Goal: Feedback & Contribution: Contribute content

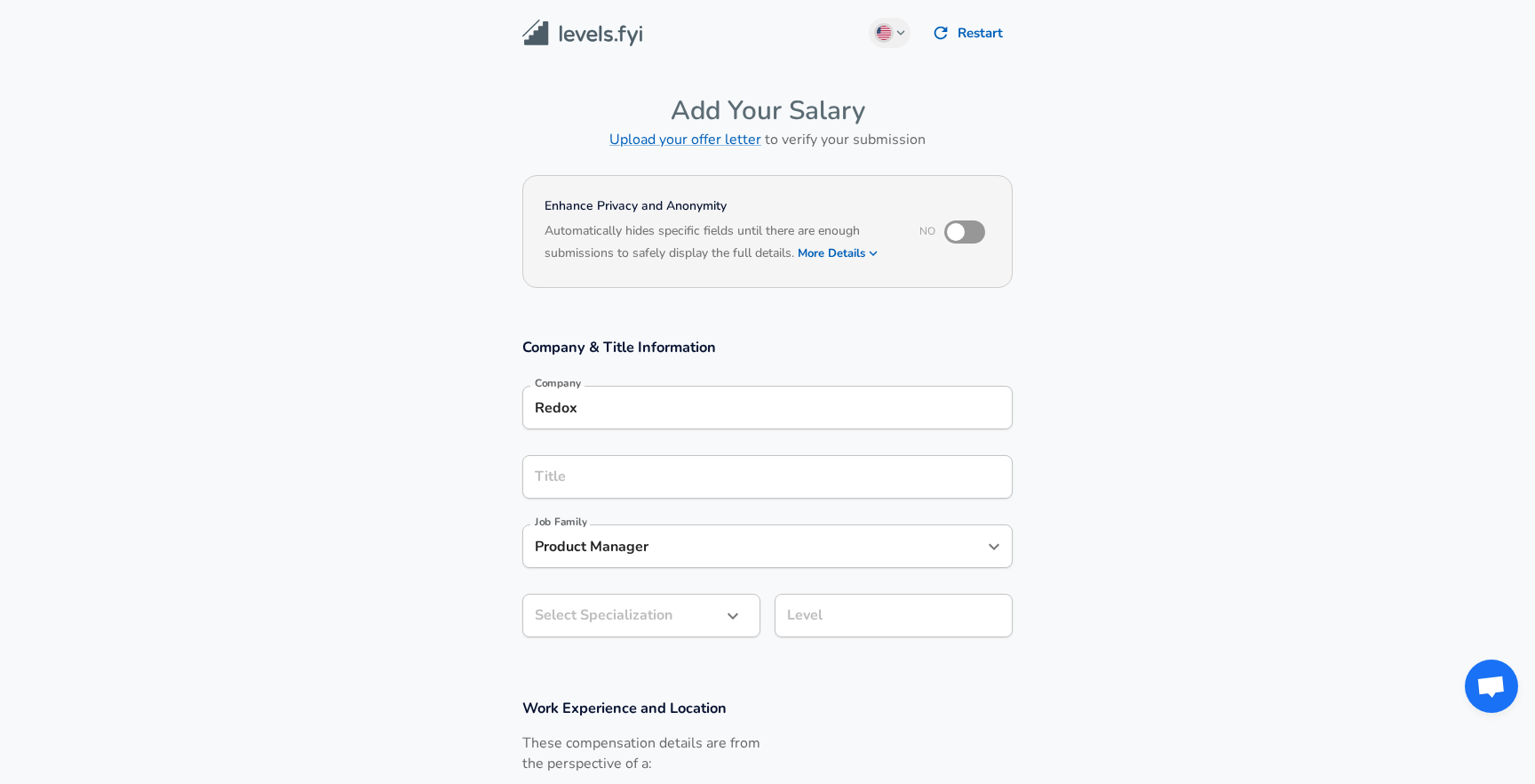
click at [694, 423] on div "Redox Company" at bounding box center [768, 407] width 490 height 44
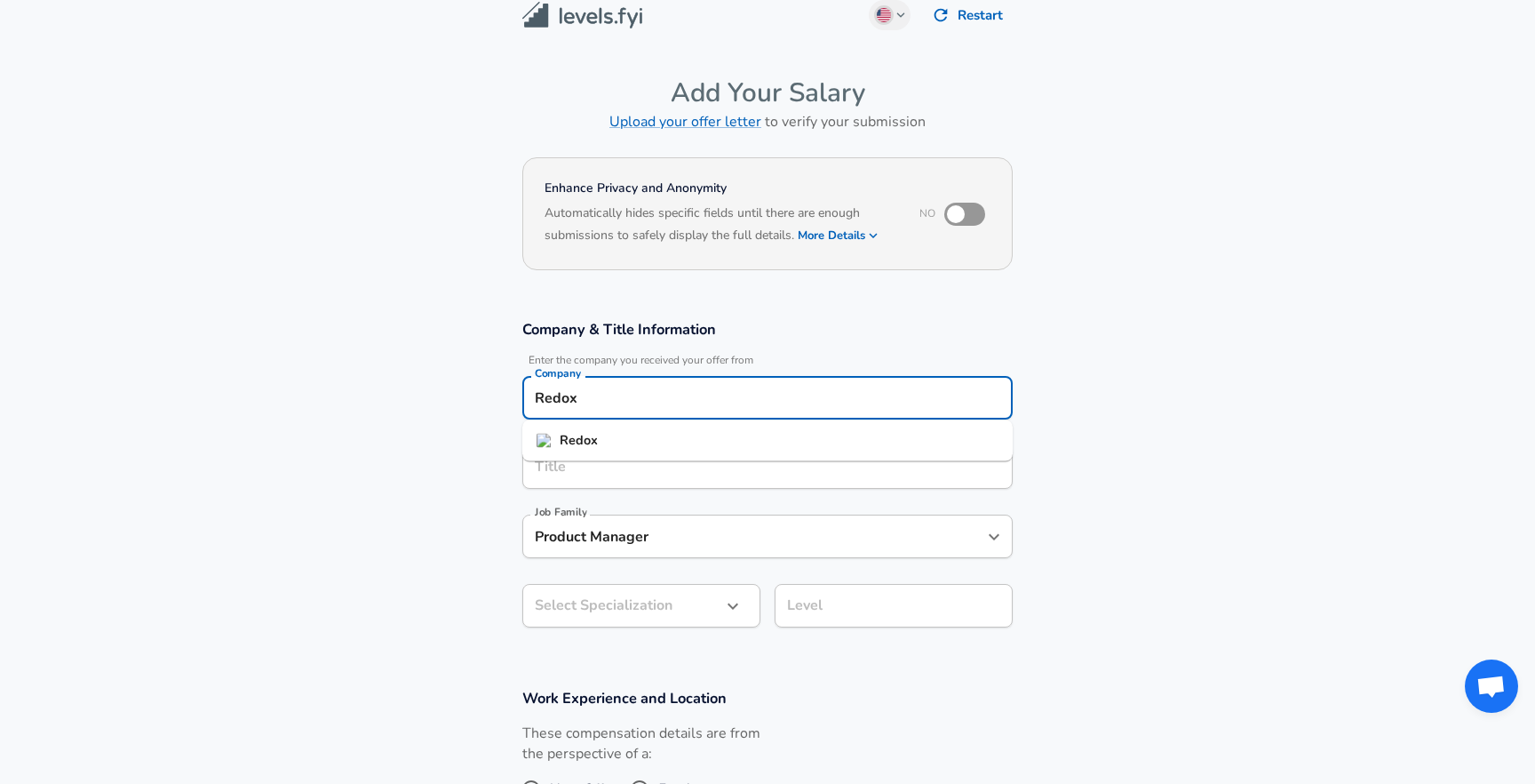
click at [694, 423] on ul "Redox" at bounding box center [768, 441] width 490 height 41
click at [706, 444] on li "Roofstock" at bounding box center [768, 440] width 490 height 27
type input "Roofstock"
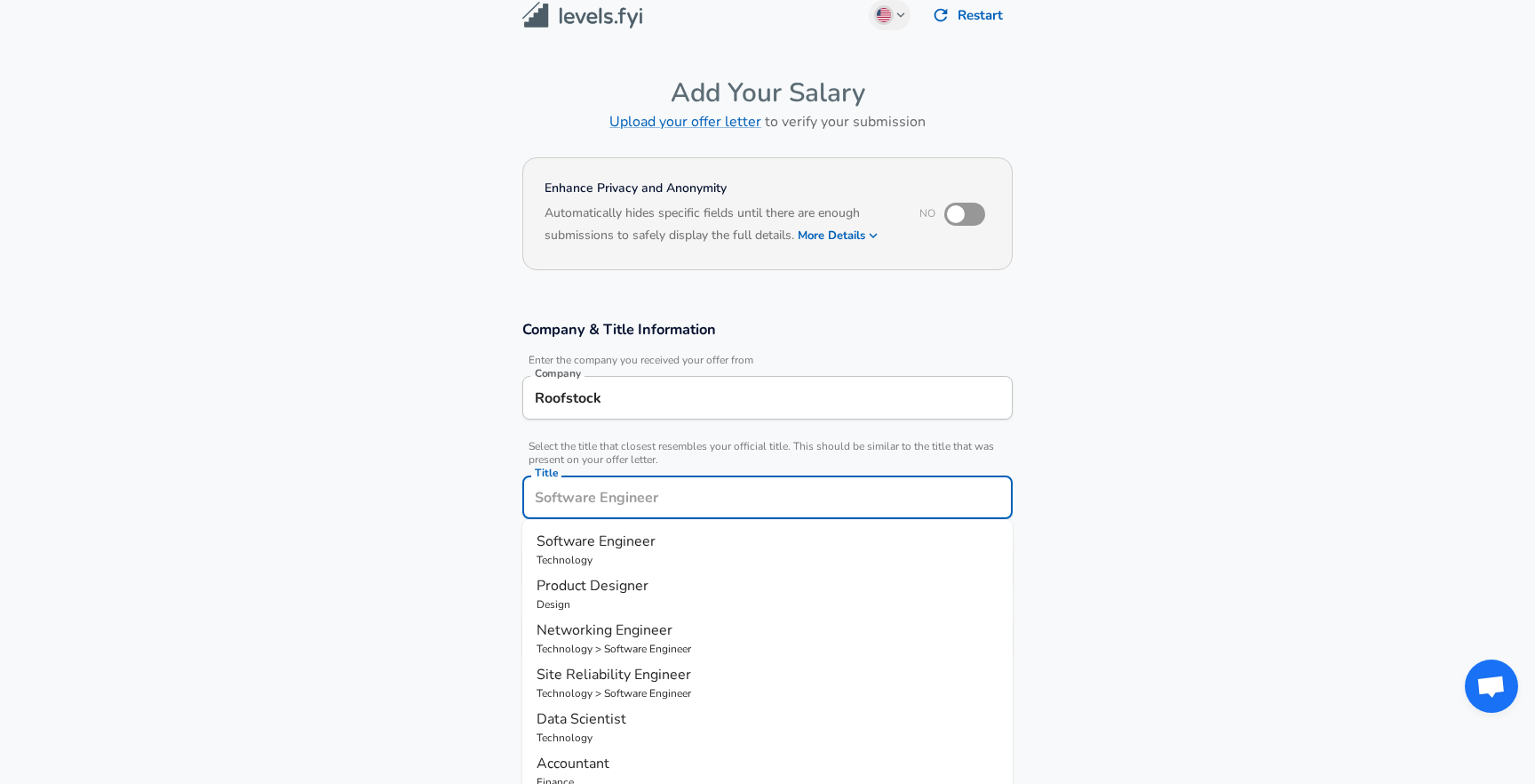
click at [690, 479] on div "Title" at bounding box center [768, 497] width 490 height 44
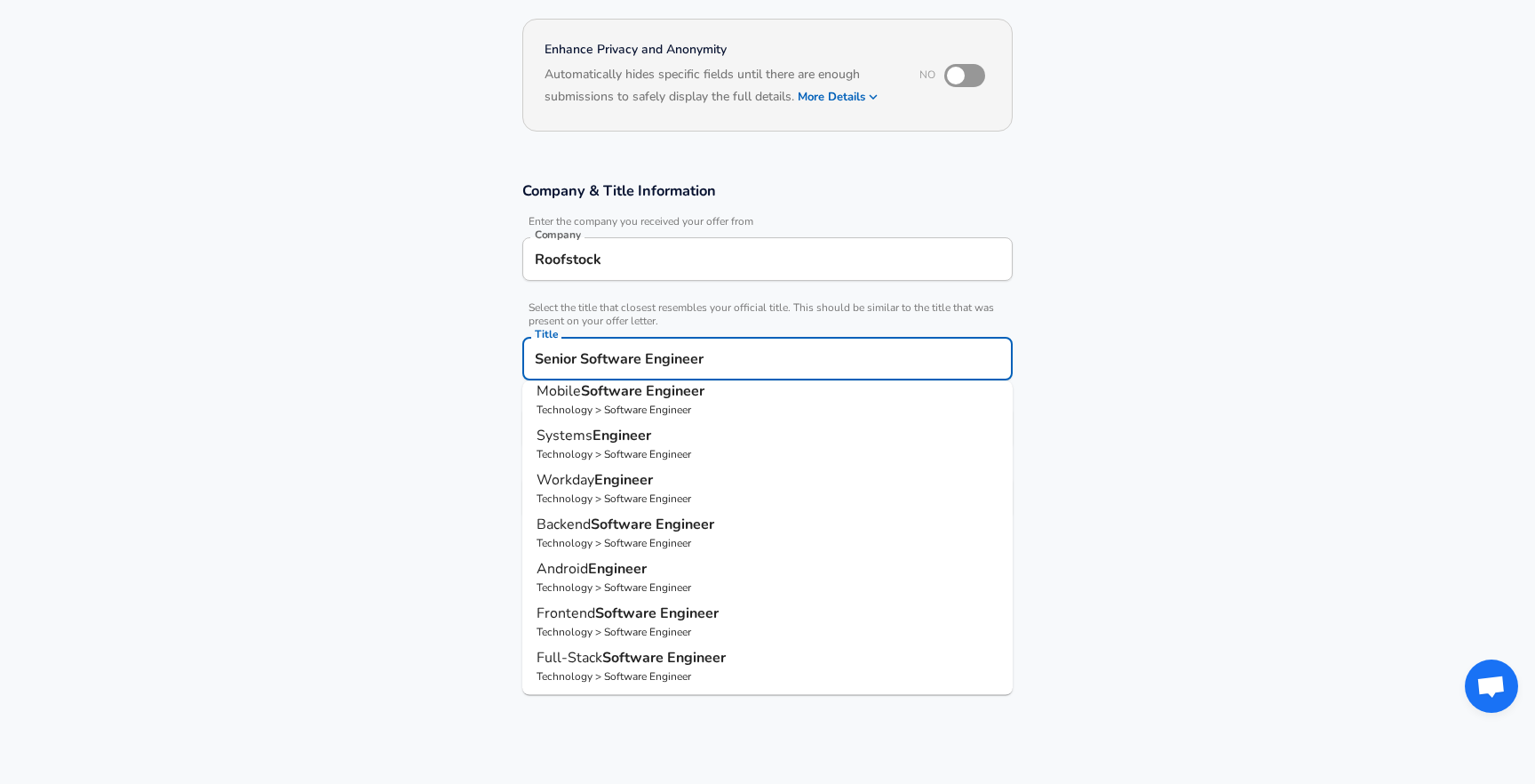
scroll to position [0, 0]
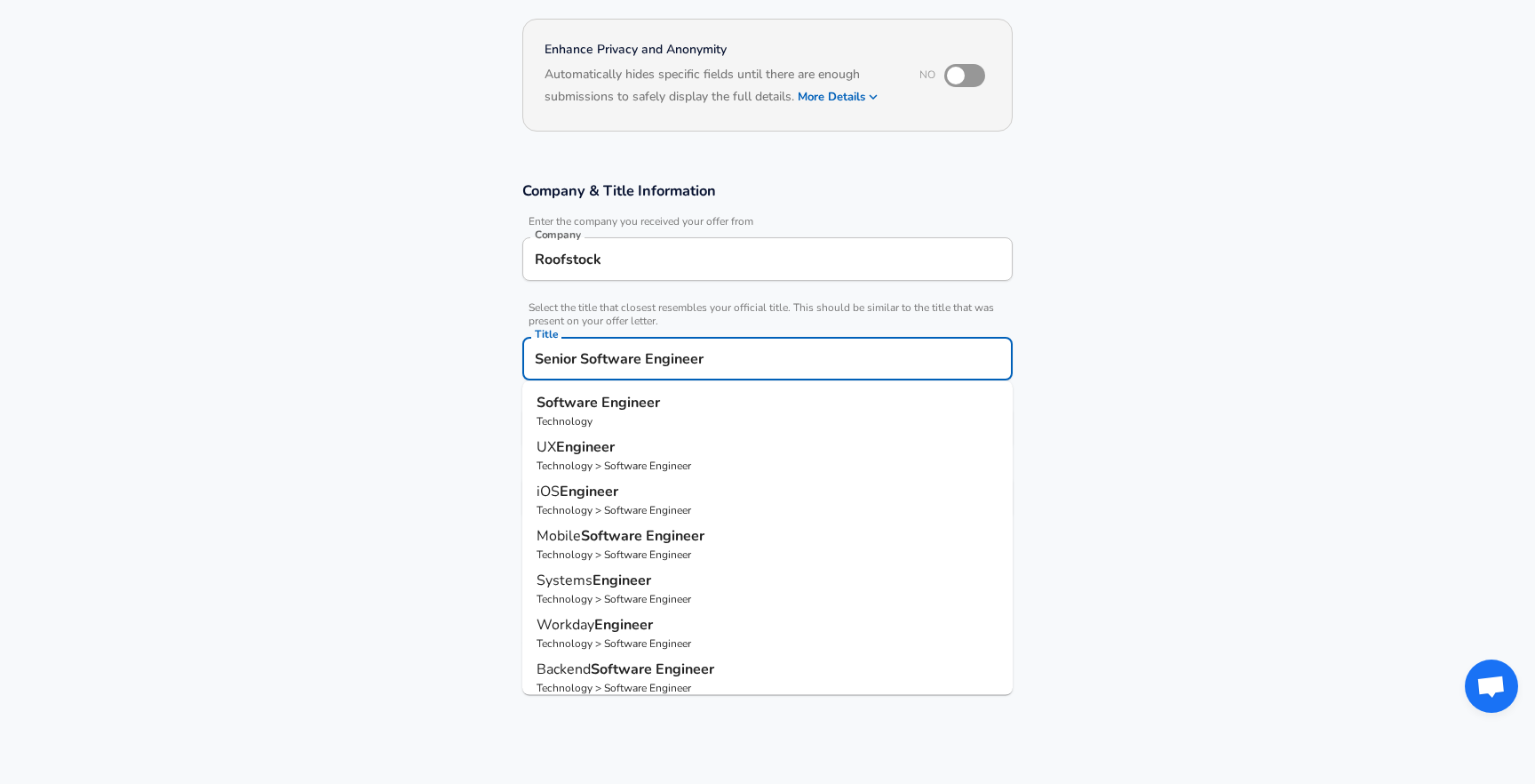
click at [822, 406] on p "Software Engineer" at bounding box center [768, 403] width 462 height 21
type input "Software Engineer"
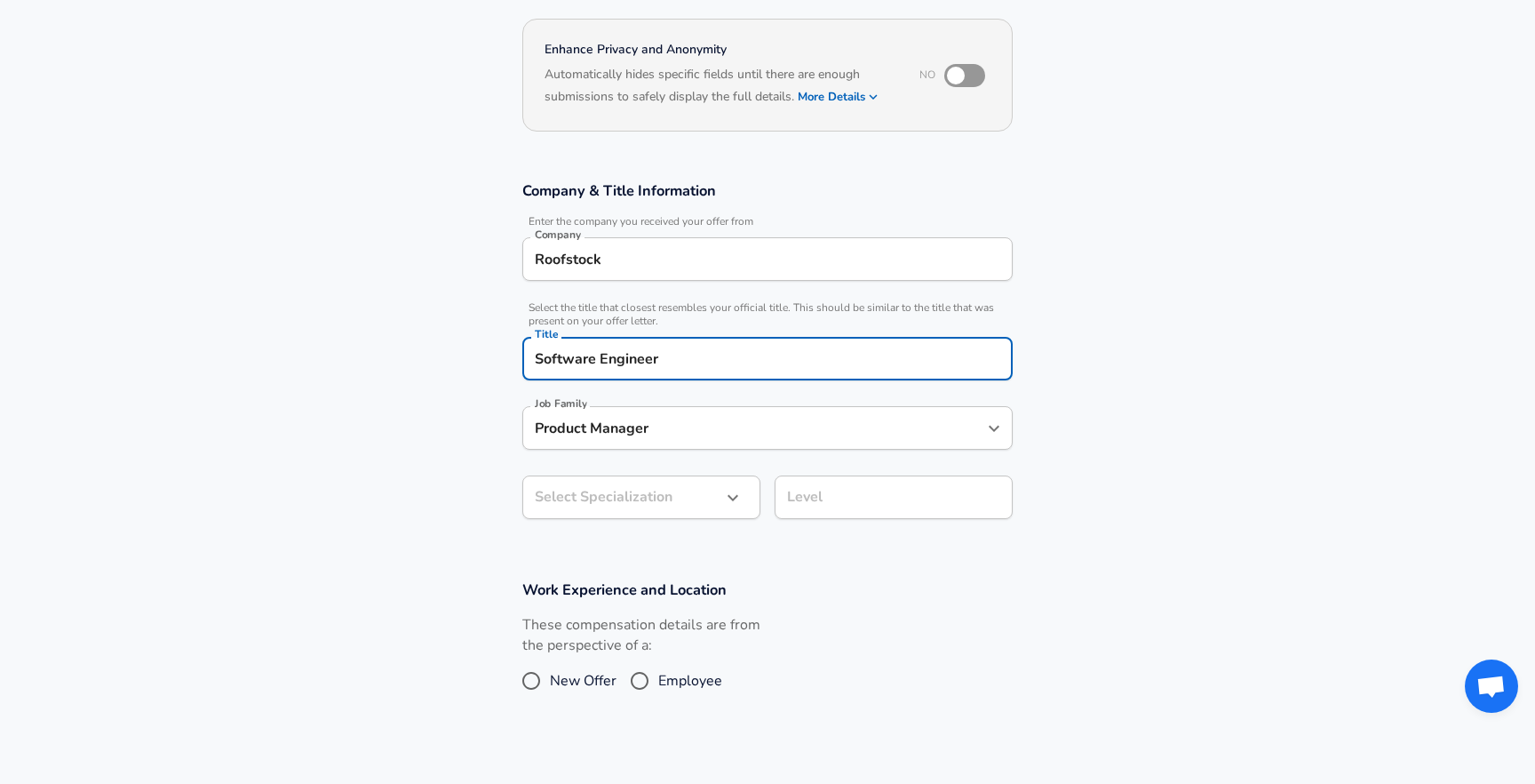
type input "Software Engineer"
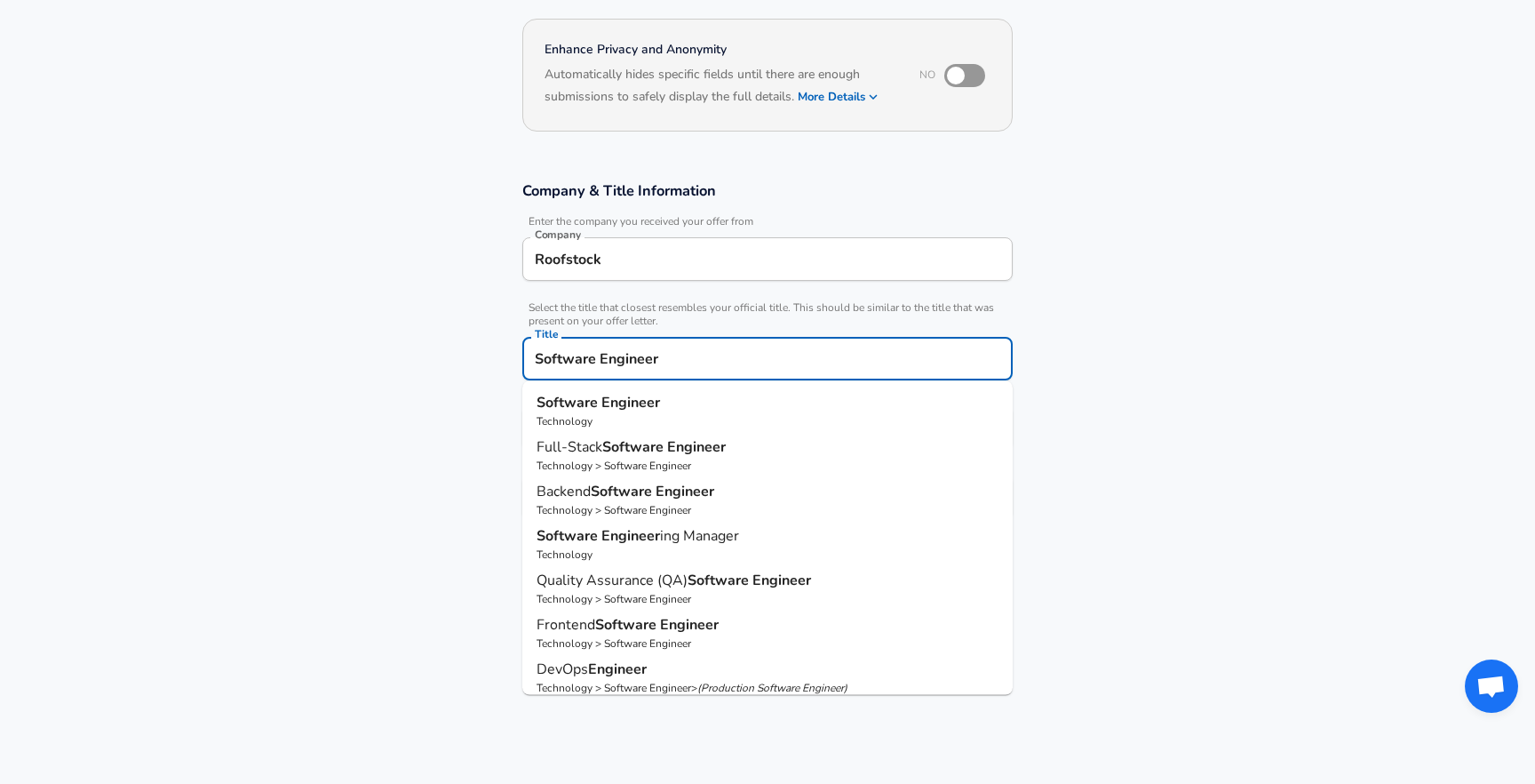
click at [540, 360] on input "Software Engineer" at bounding box center [768, 358] width 474 height 28
click at [538, 360] on input "Software Engineer" at bounding box center [768, 358] width 474 height 28
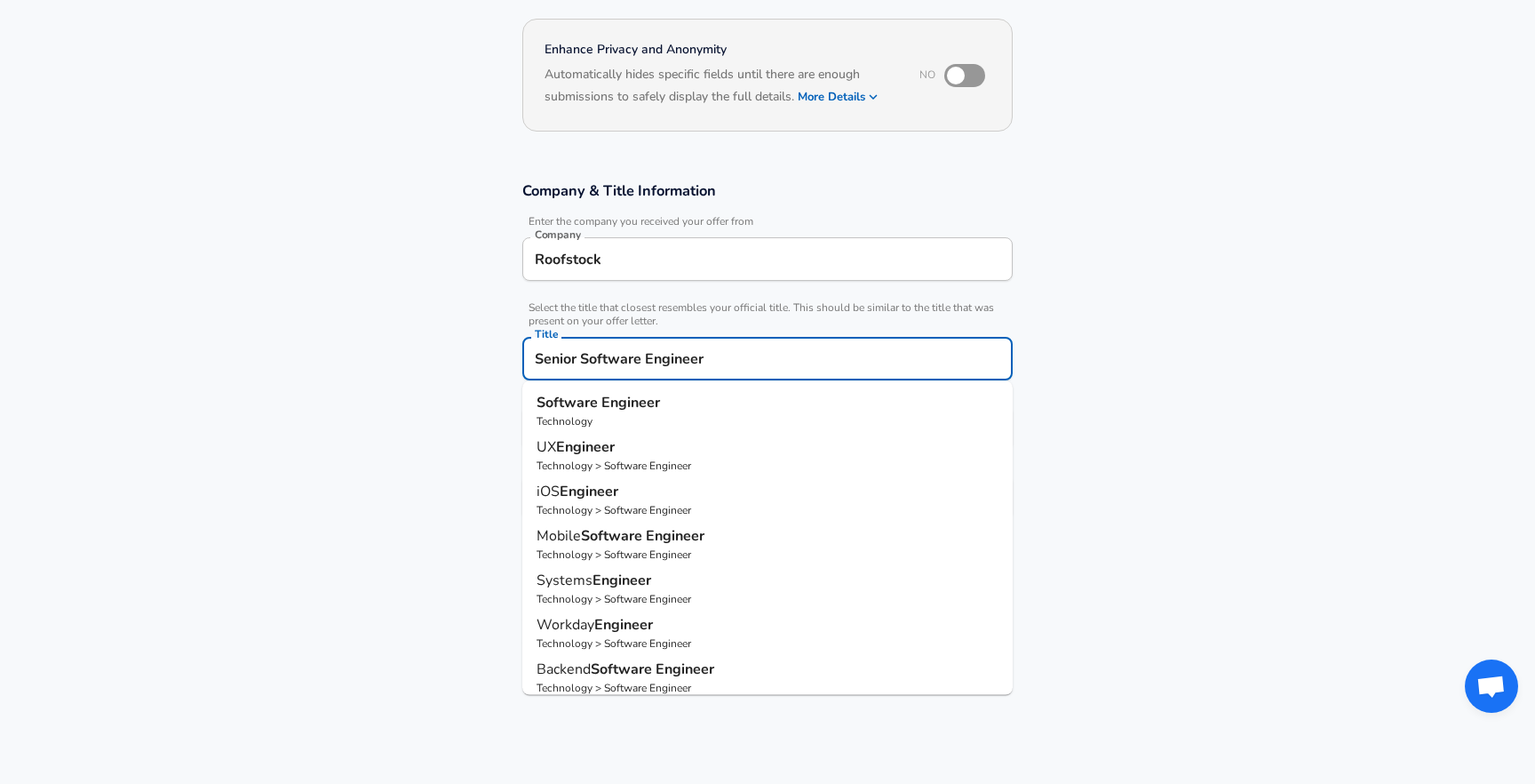
type input "Senior Software Engineer"
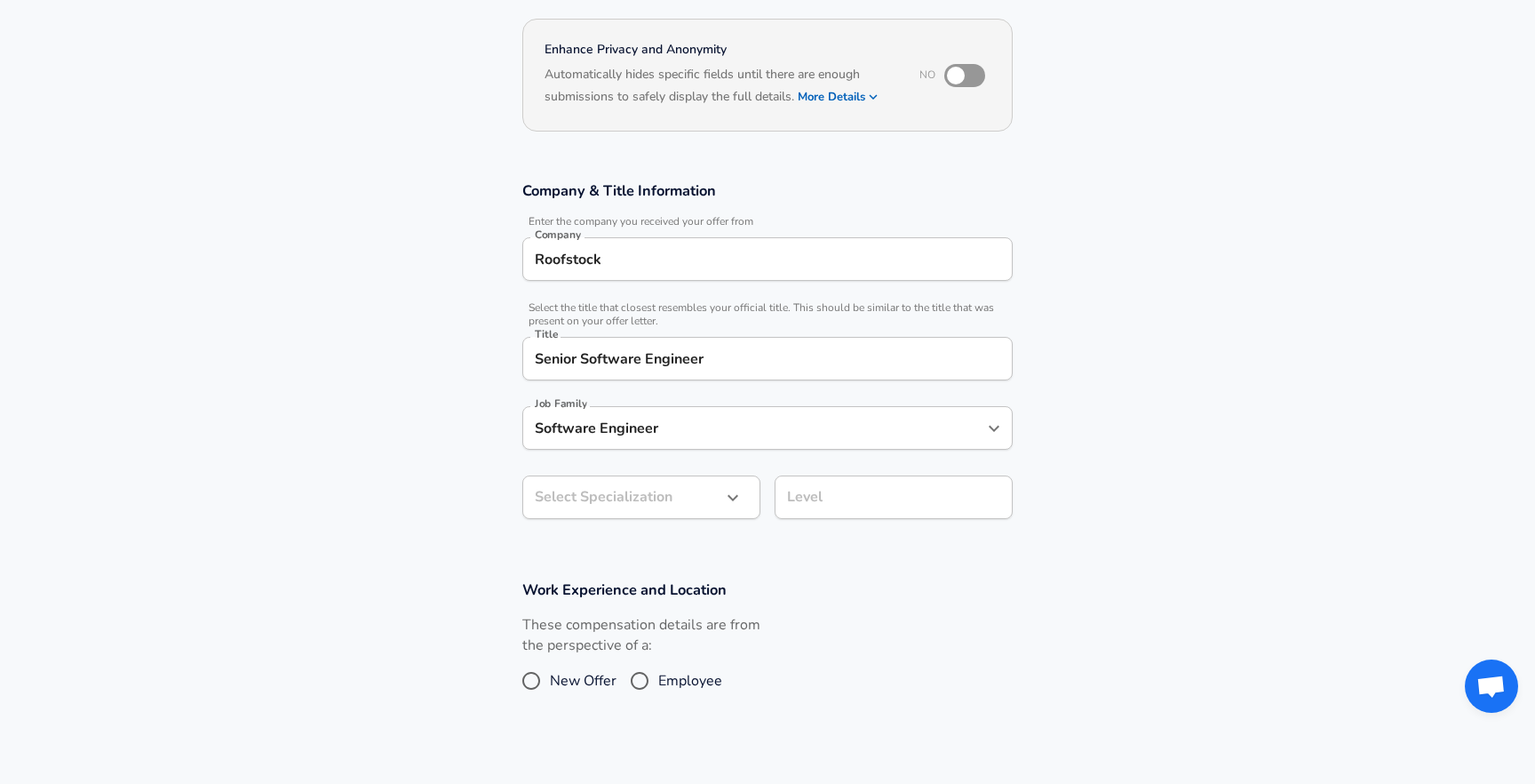
click at [370, 422] on section "Company & Title Information Enter the company you received your offer from Comp…" at bounding box center [767, 360] width 1535 height 399
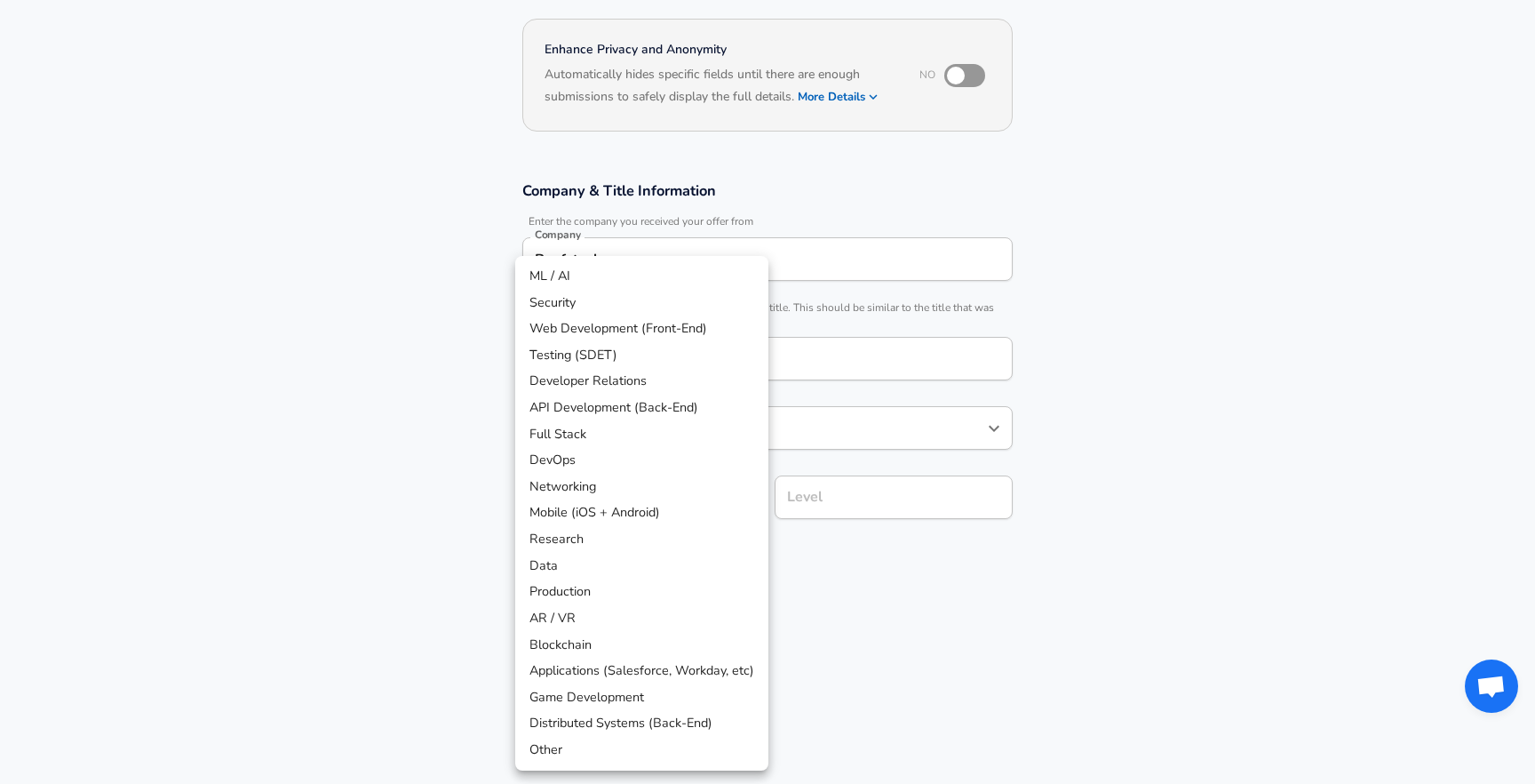
scroll to position [209, 0]
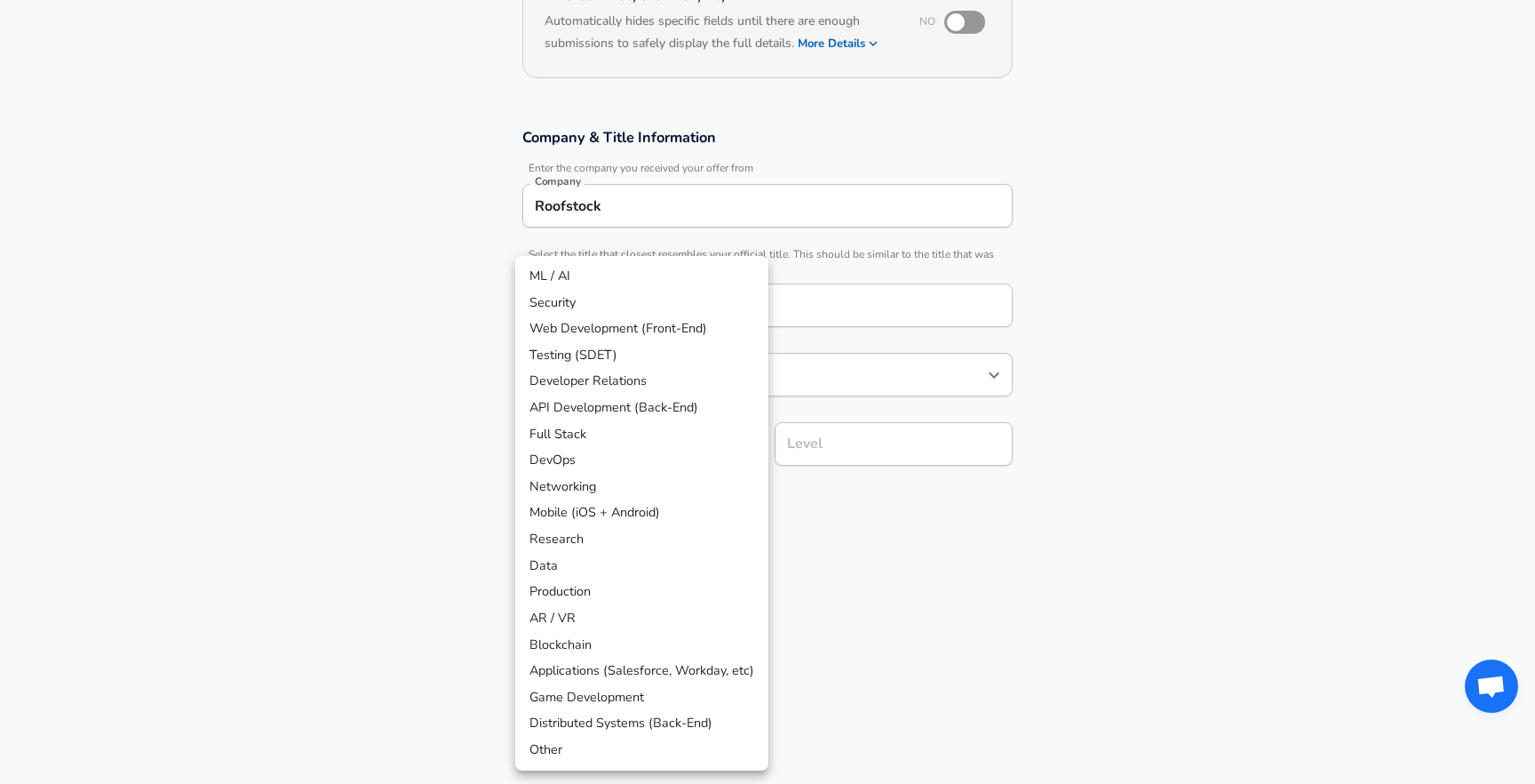
click at [683, 507] on body "English ([GEOGRAPHIC_DATA]) Change Restart Add Your Salary Upload your offer le…" at bounding box center [767, 183] width 1535 height 784
click at [671, 405] on li "API Development (Back-End)" at bounding box center [642, 408] width 253 height 27
type input "API Development (Back-End)"
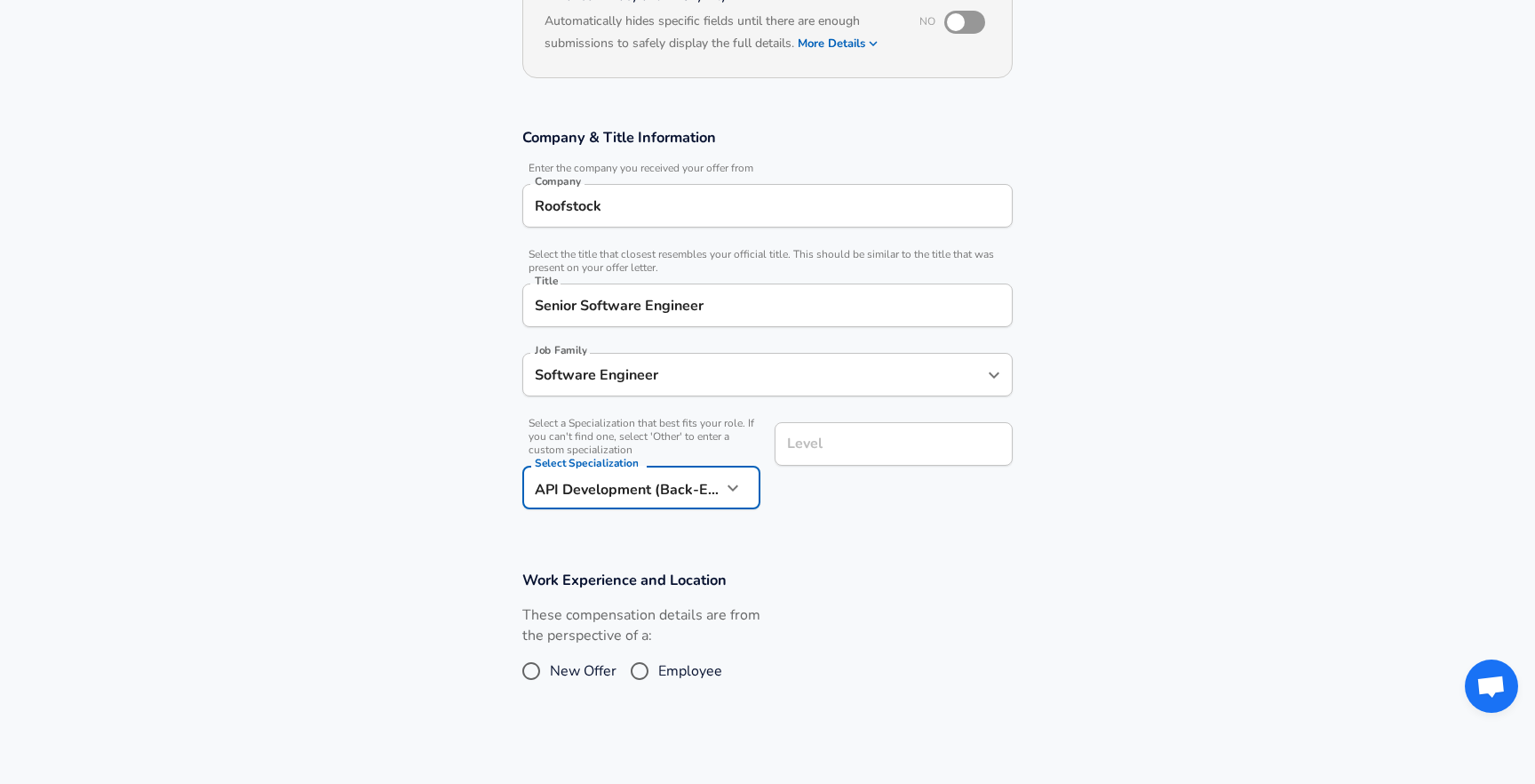
scroll to position [245, 0]
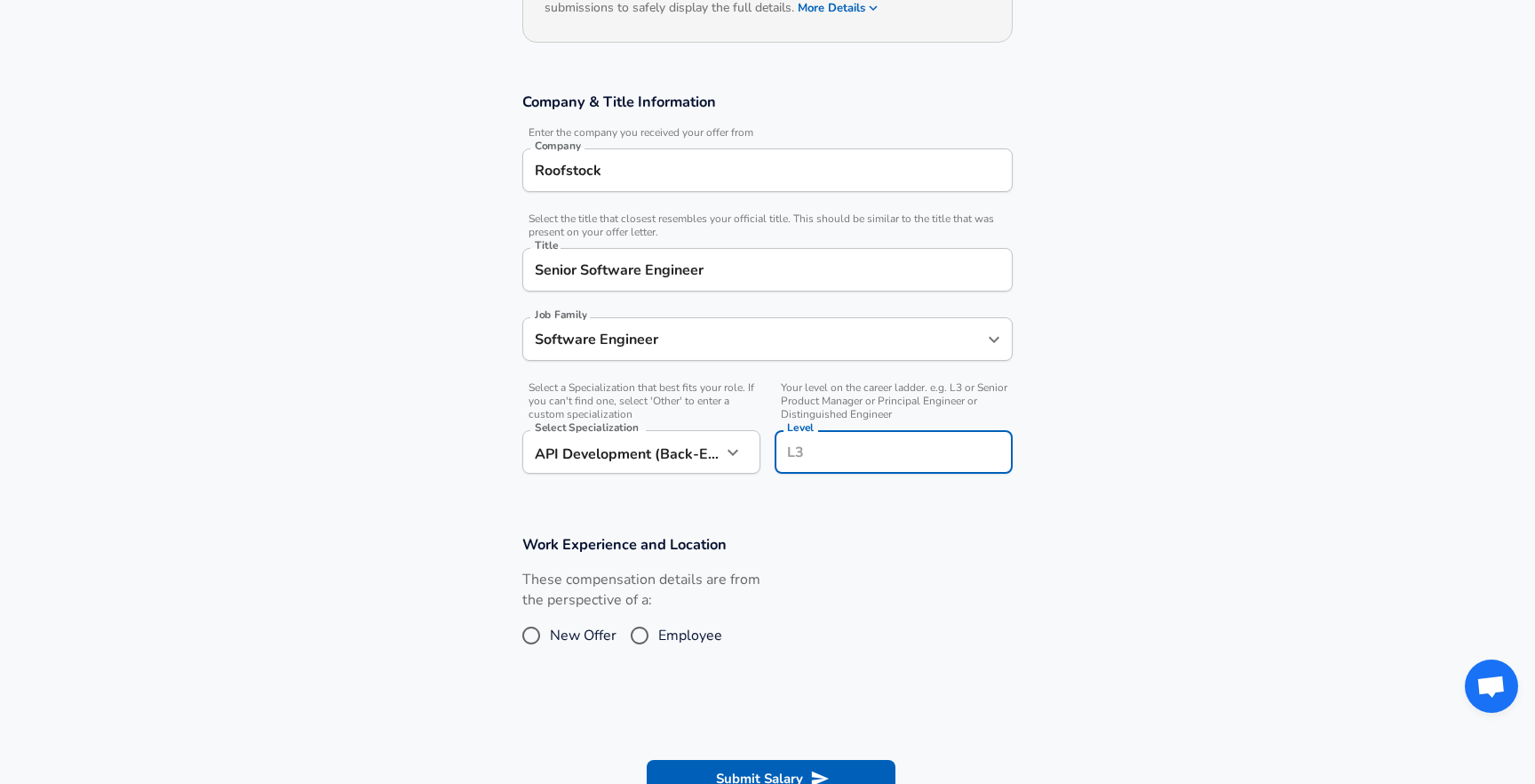
click at [823, 452] on input "Level" at bounding box center [894, 451] width 222 height 28
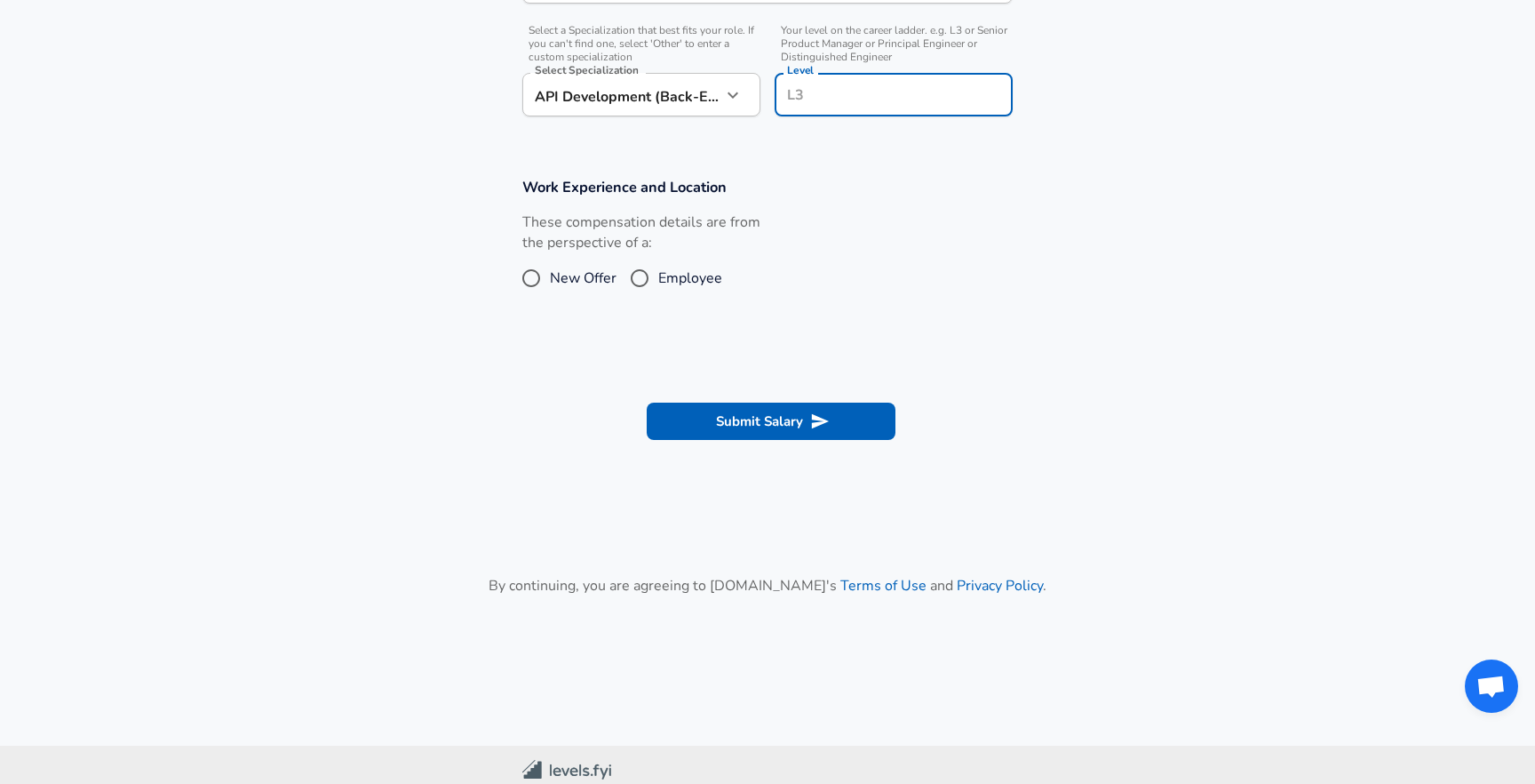
scroll to position [604, 0]
click at [776, 424] on button "Submit Salary" at bounding box center [772, 420] width 249 height 38
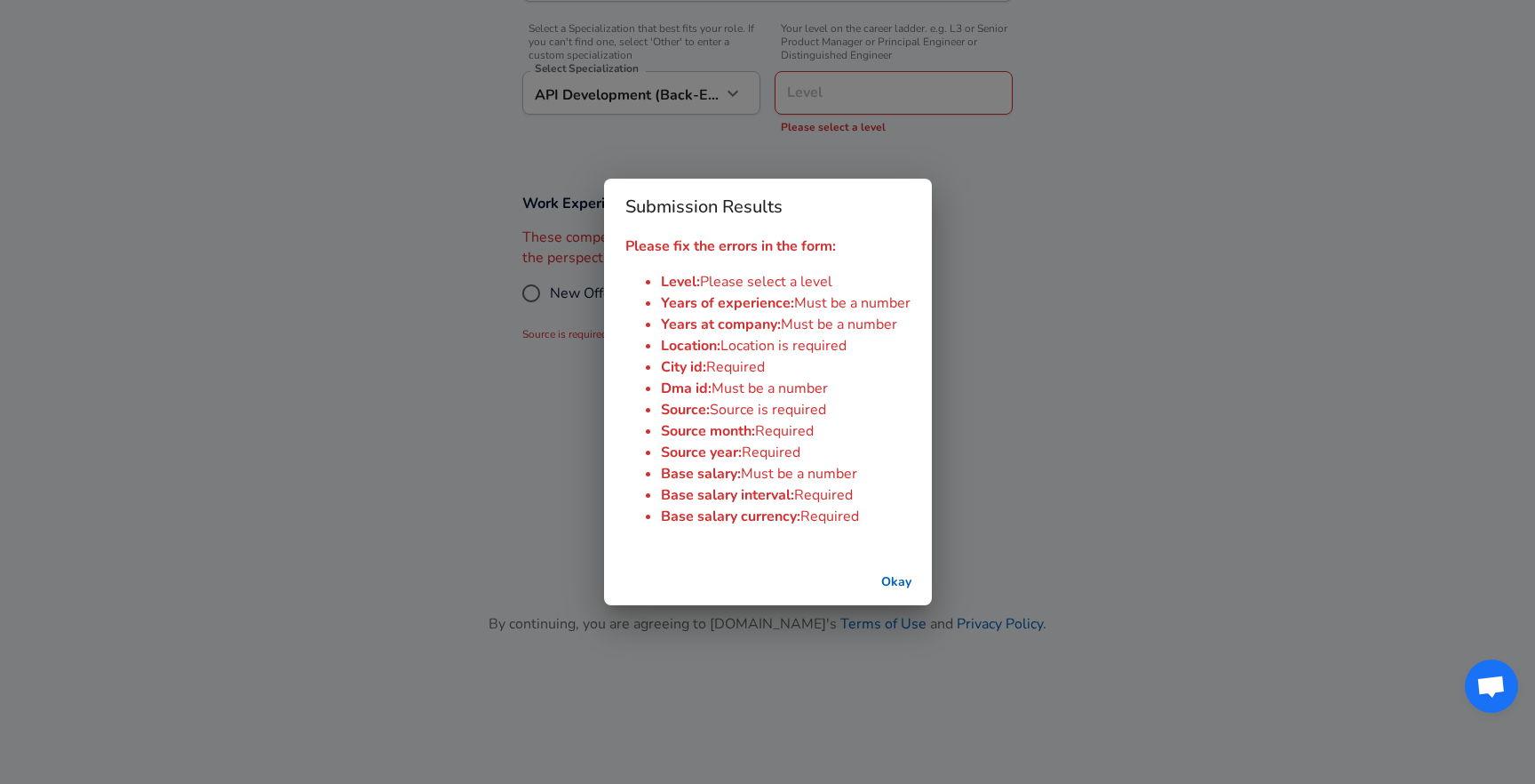
click at [976, 353] on div "Submission Results Please fix the errors in the form: Level : Please select a l…" at bounding box center [767, 392] width 1535 height 784
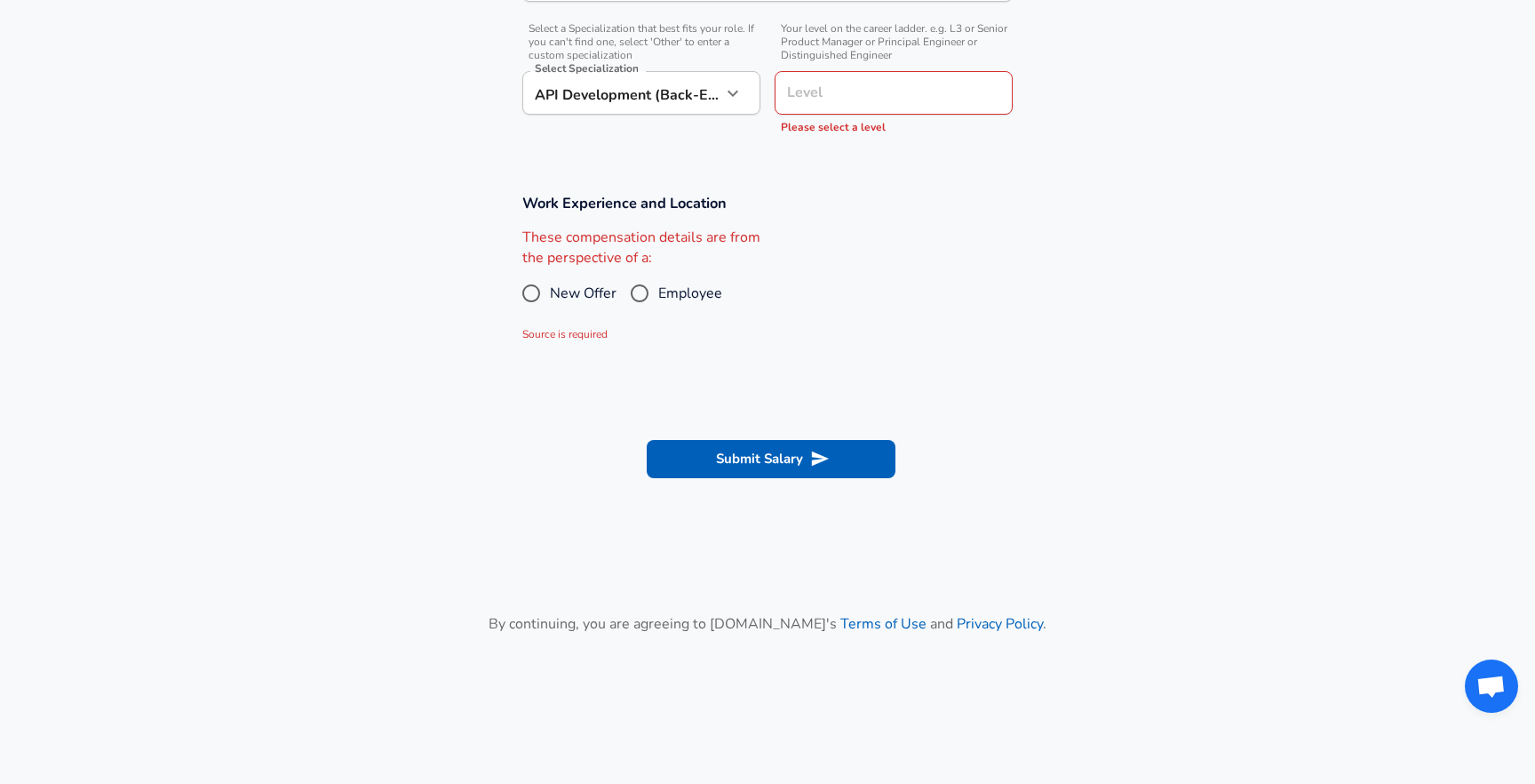
click at [837, 108] on div "Level" at bounding box center [894, 92] width 238 height 44
type input "L3"
click at [882, 277] on div "These compensation details are from the perspective of a: New Offer Employee So…" at bounding box center [761, 285] width 505 height 116
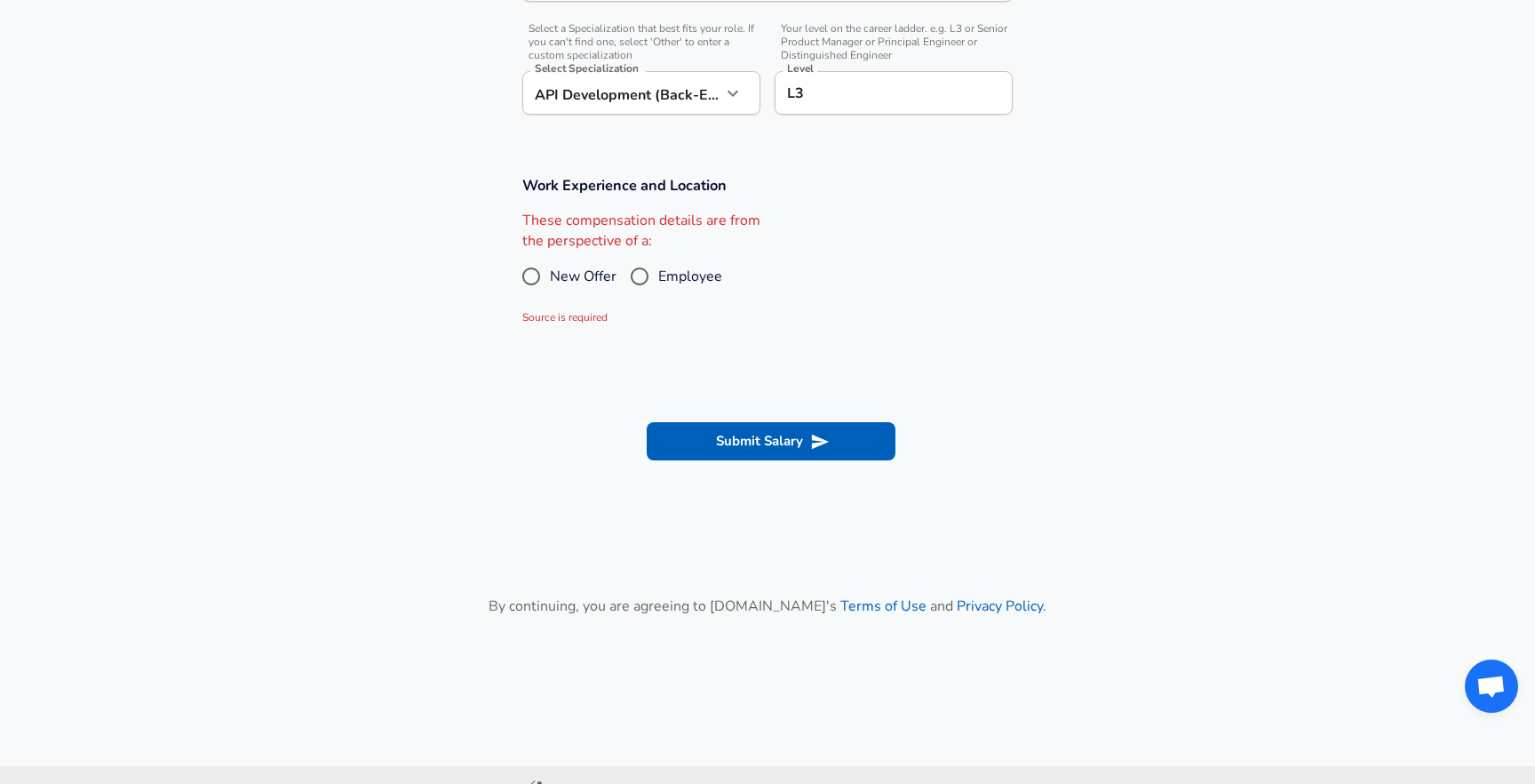
click at [641, 278] on input "Employee" at bounding box center [640, 277] width 38 height 29
radio input "true"
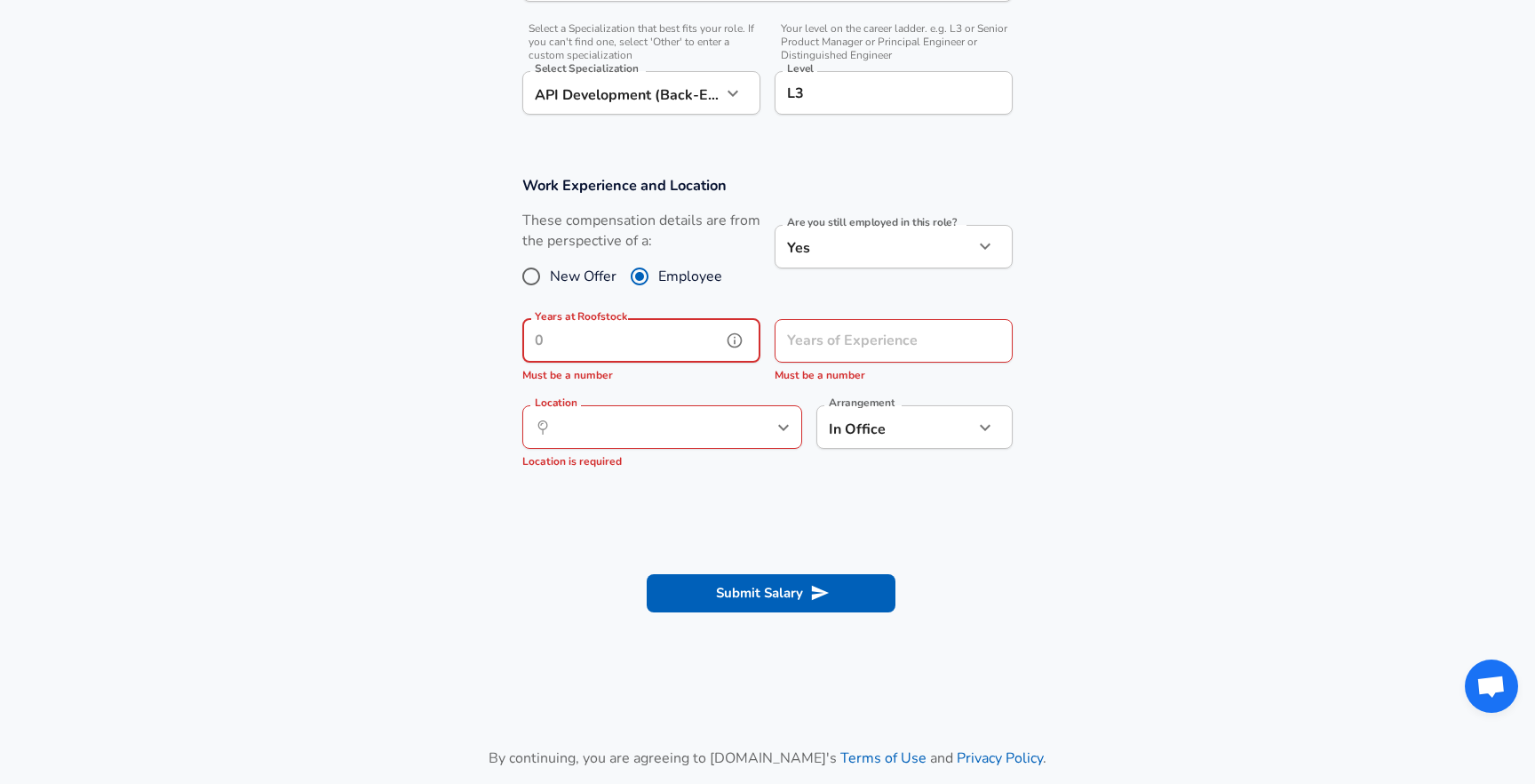
click at [692, 333] on input "Years at Roofstock" at bounding box center [622, 340] width 199 height 44
type input "0"
click at [907, 348] on input "Years of Experience" at bounding box center [874, 340] width 199 height 44
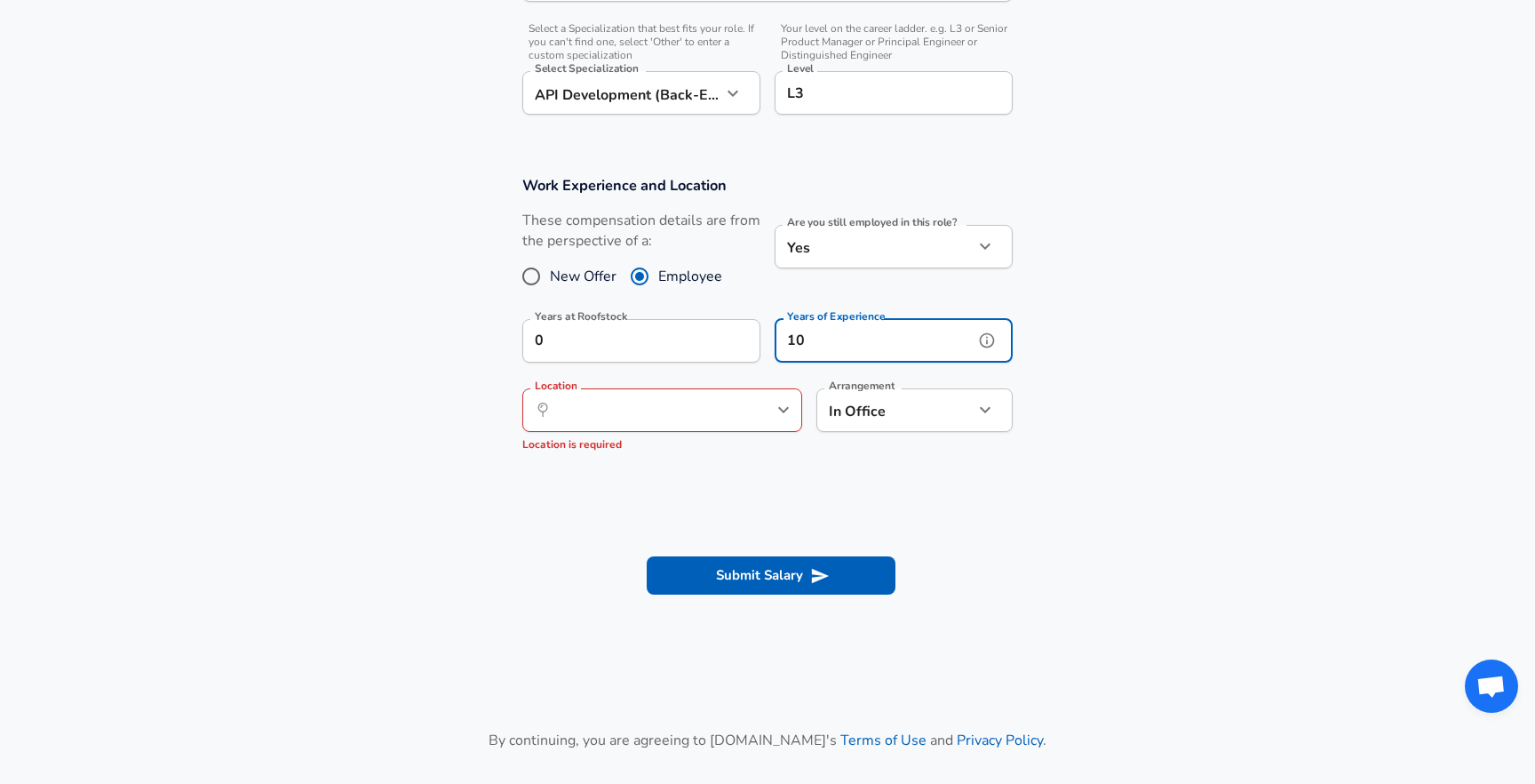
click at [750, 414] on icon "help" at bounding box center [755, 410] width 15 height 15
type input "10"
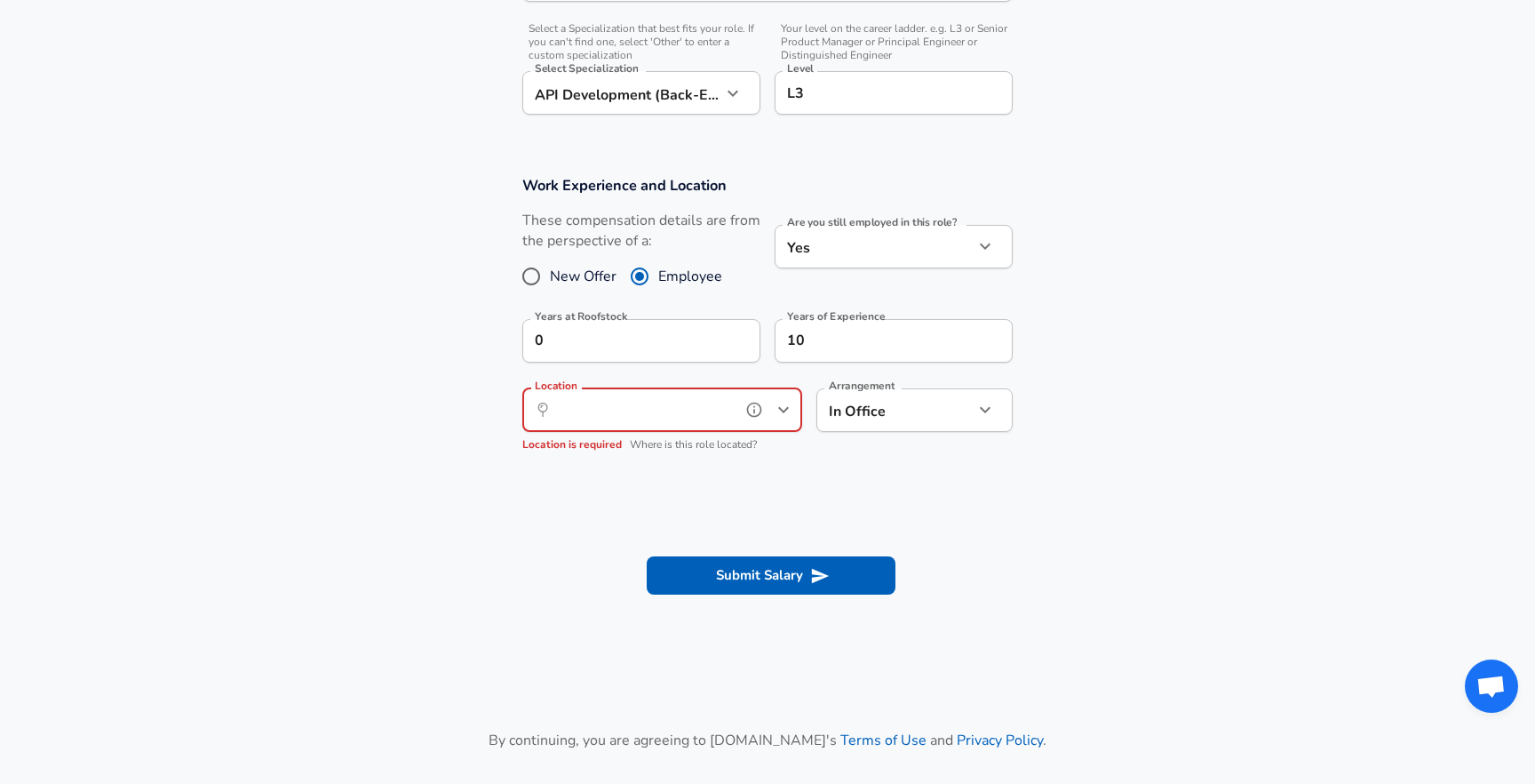
click at [789, 416] on icon "Open" at bounding box center [784, 410] width 21 height 21
type input "r"
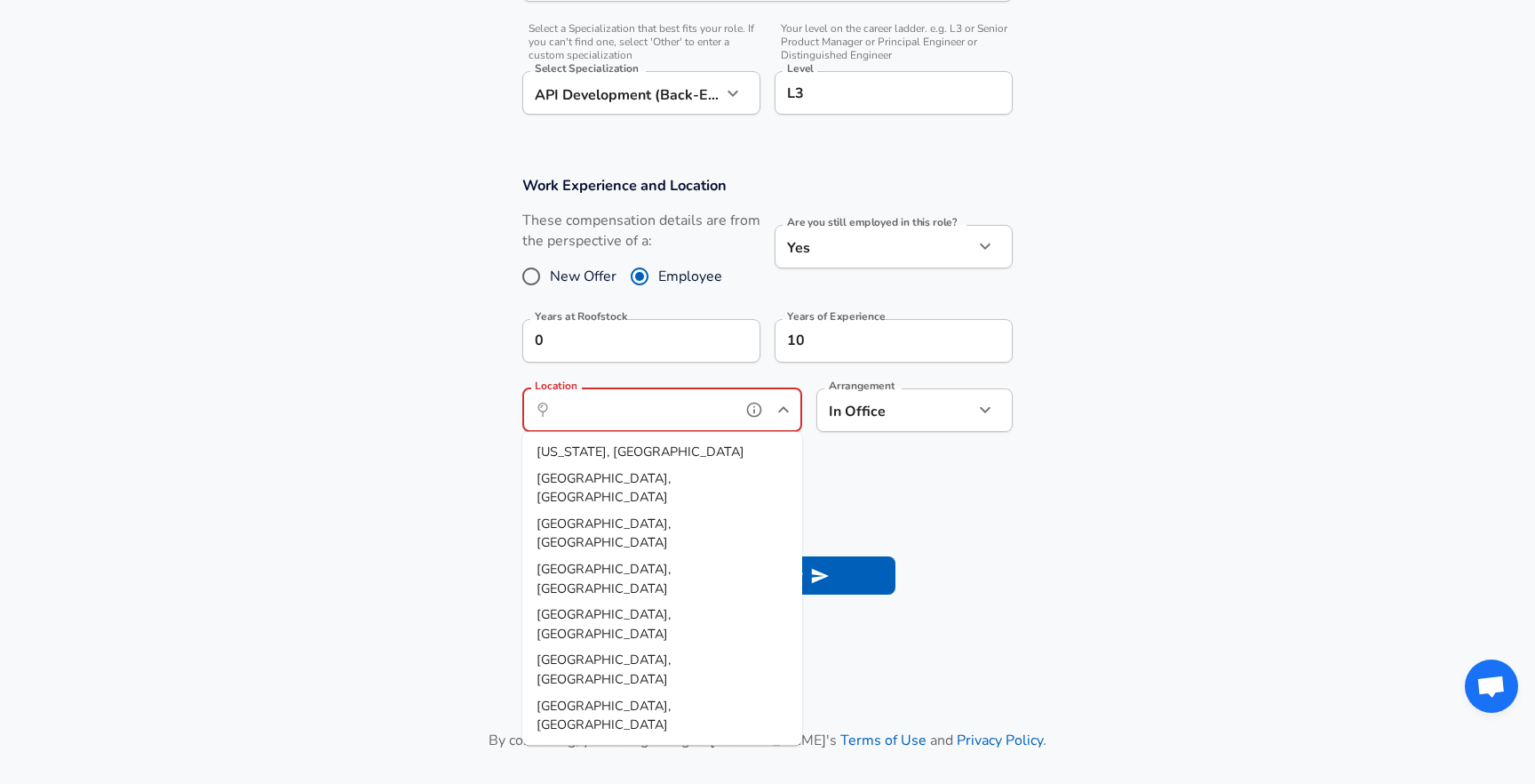
click at [695, 448] on li "[US_STATE], [GEOGRAPHIC_DATA]" at bounding box center [662, 452] width 280 height 27
type input "[US_STATE], [GEOGRAPHIC_DATA]"
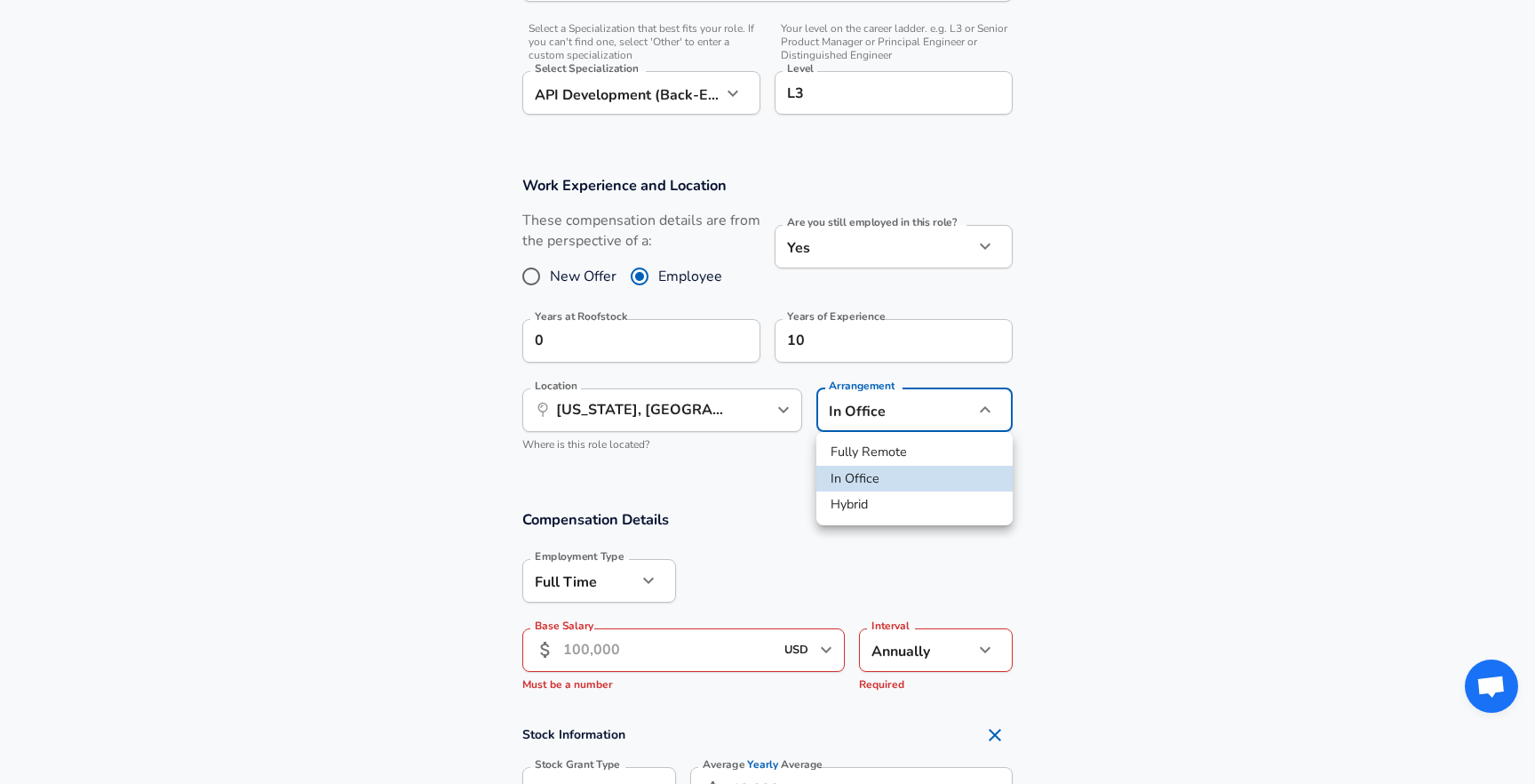
click at [876, 445] on li "Fully Remote" at bounding box center [914, 452] width 196 height 27
type input "remote"
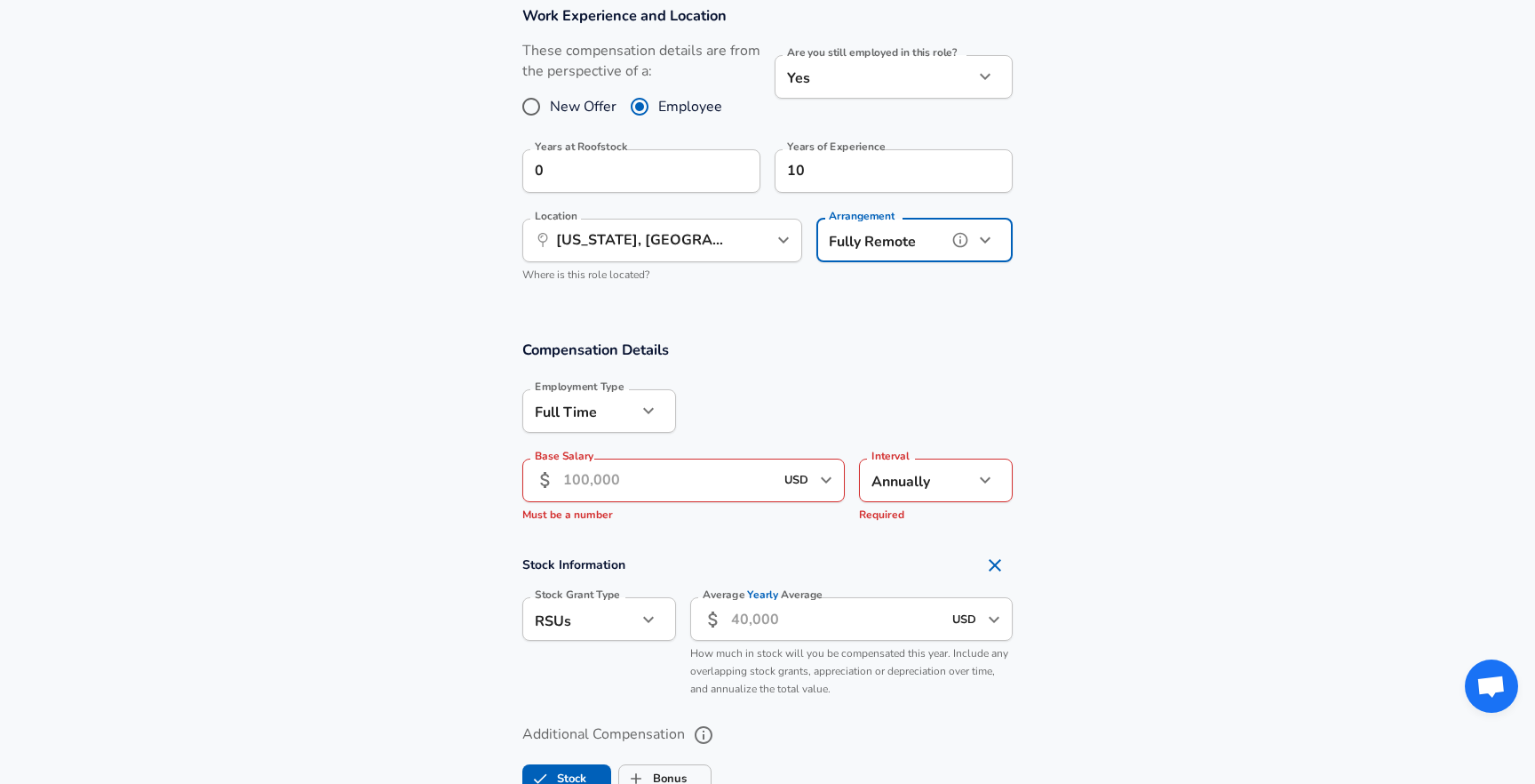
scroll to position [810, 0]
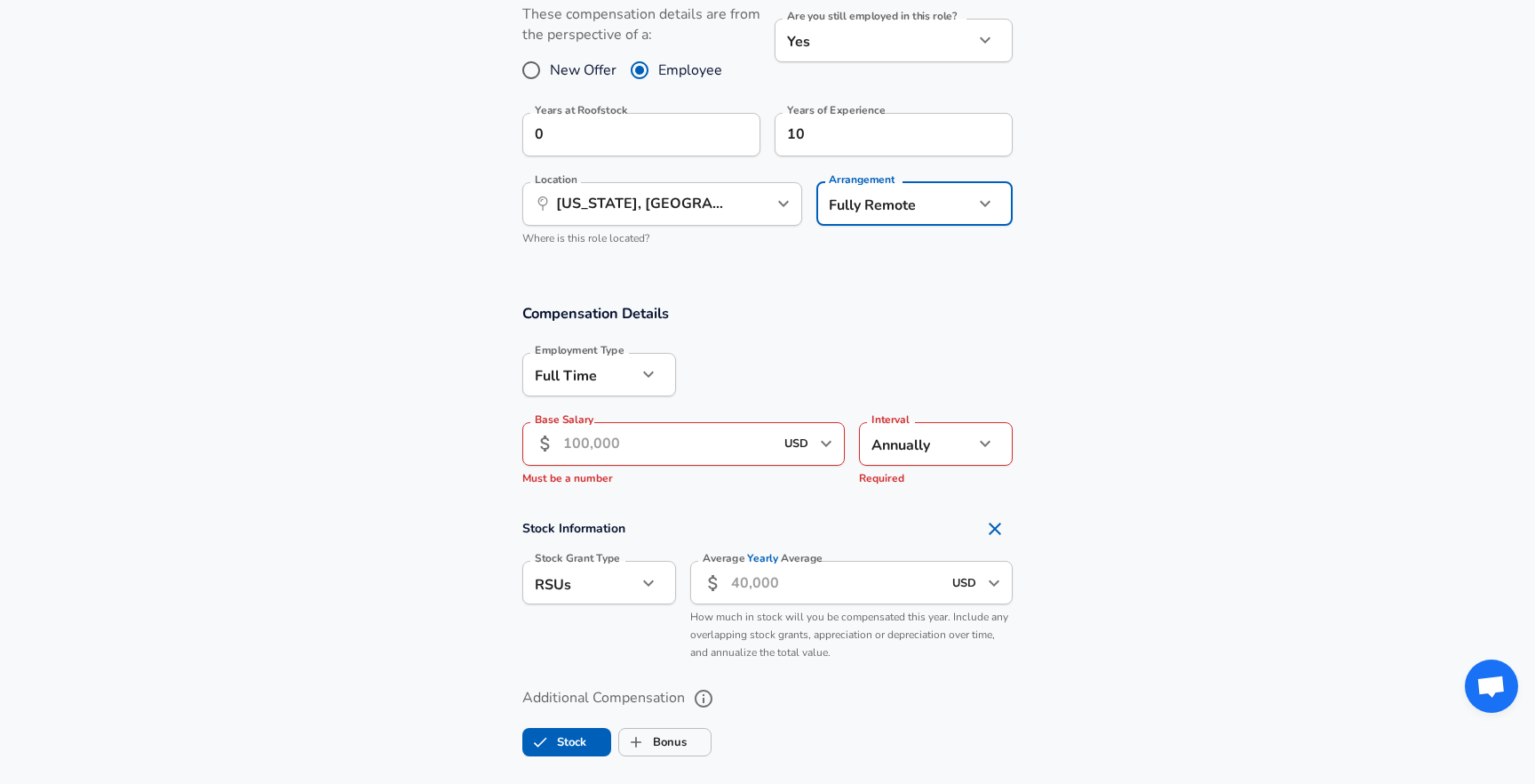
click at [704, 456] on input "Base Salary" at bounding box center [668, 444] width 210 height 44
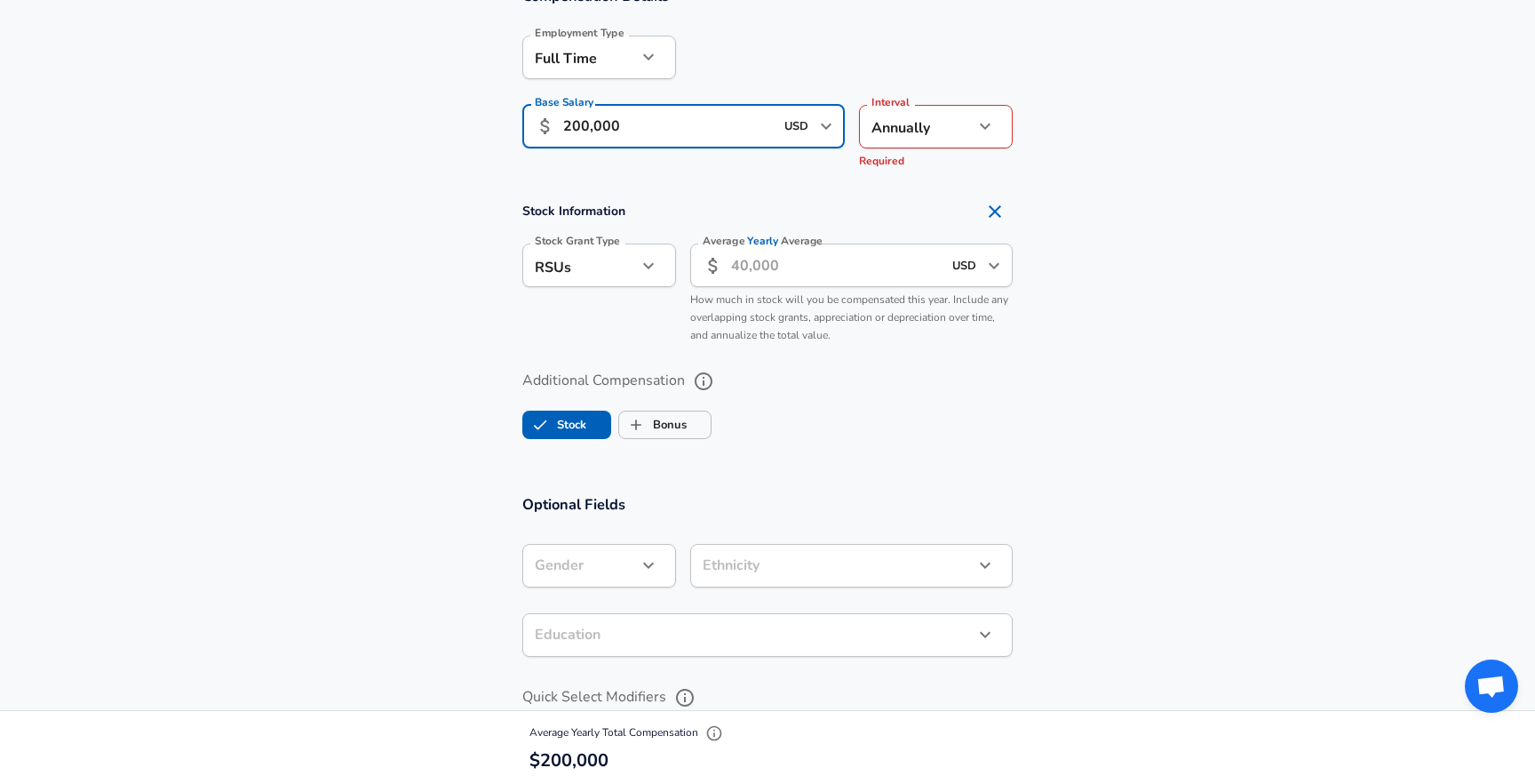
scroll to position [1129, 0]
type input "200,000"
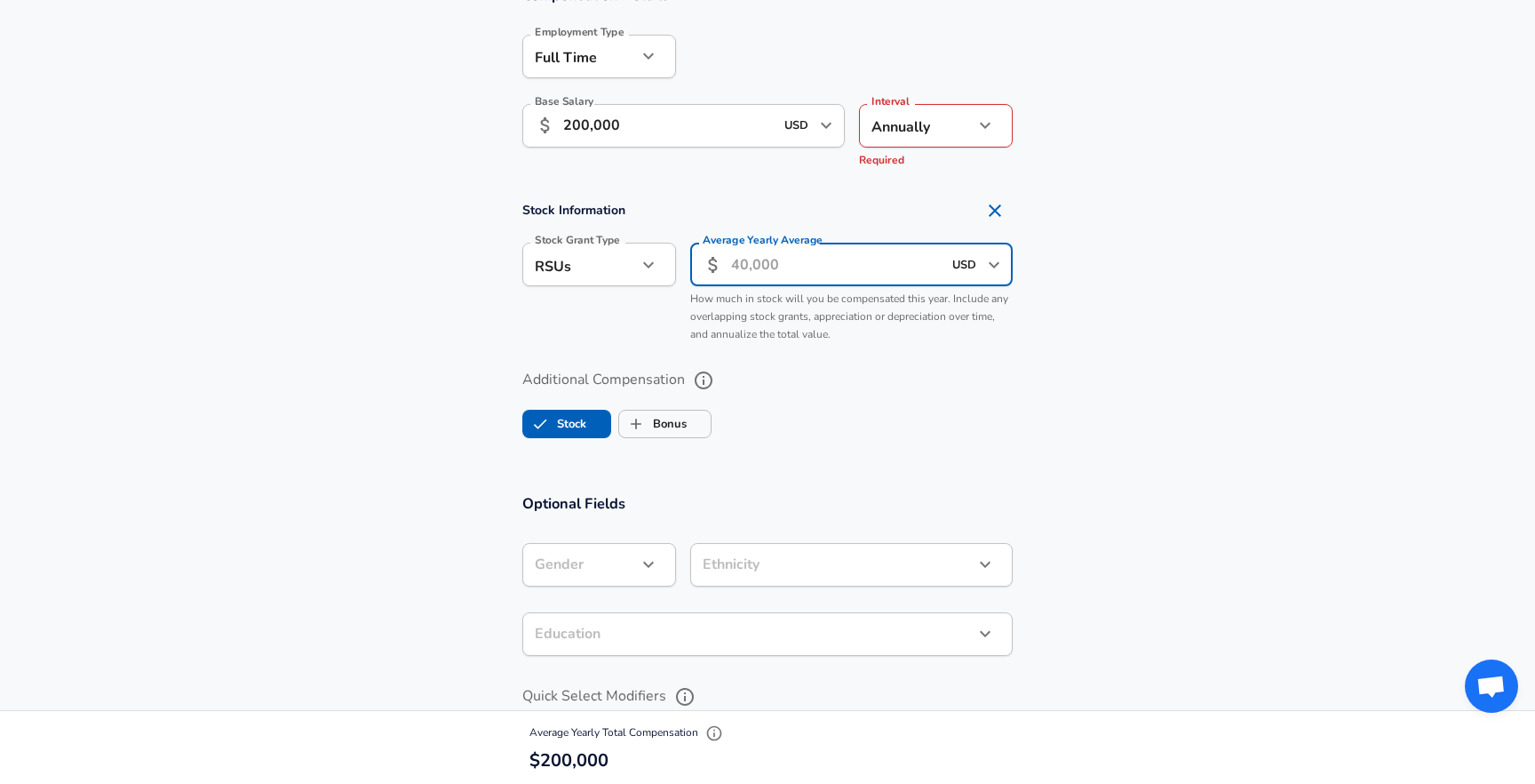
click at [887, 266] on input "Average Yearly Average" at bounding box center [836, 264] width 210 height 44
type input "3"
type input "2,500"
click at [1224, 373] on section "Additional Compensation Stock Bonus" at bounding box center [767, 397] width 1535 height 94
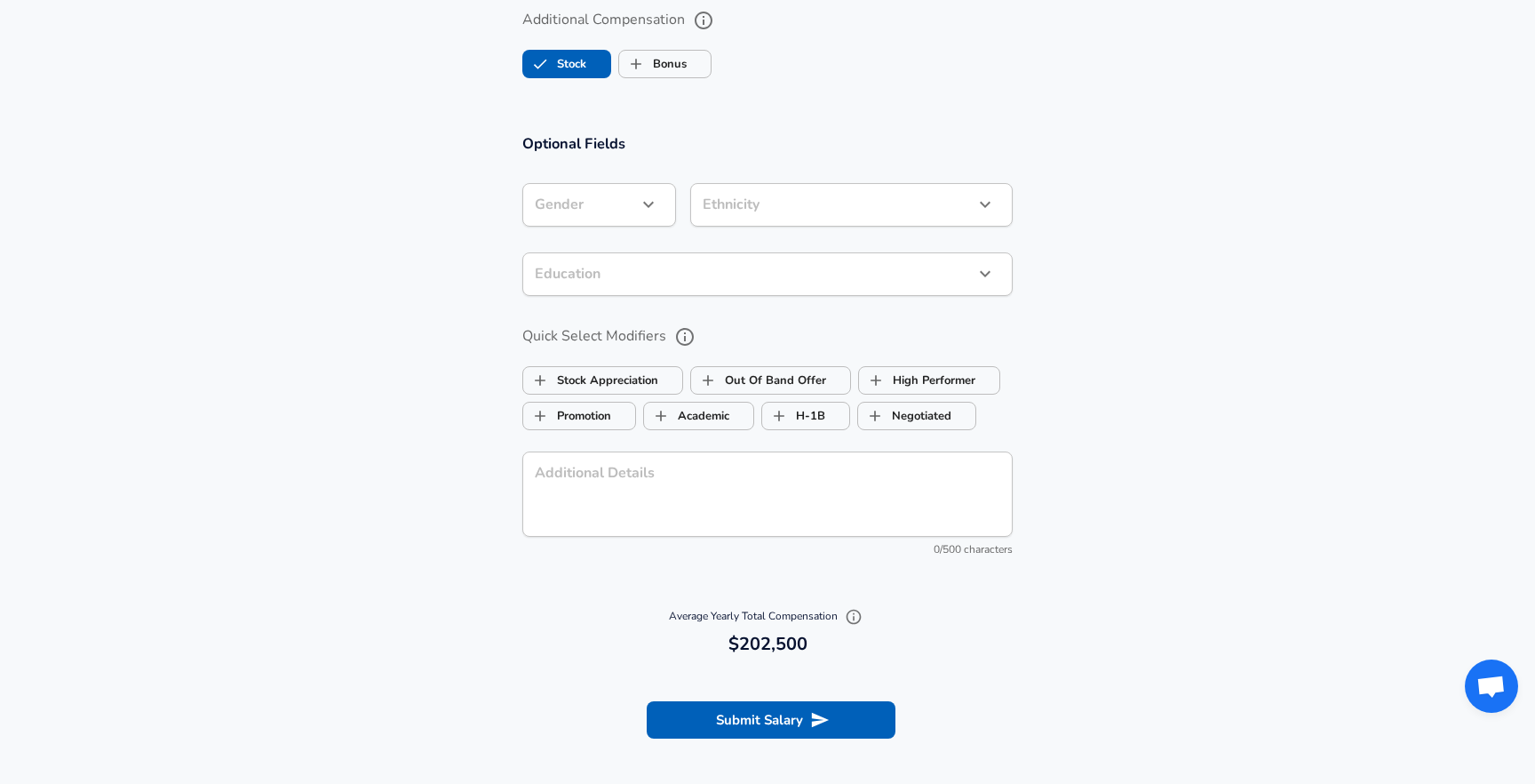
scroll to position [1489, 0]
click at [764, 711] on button "Submit Salary" at bounding box center [772, 719] width 249 height 38
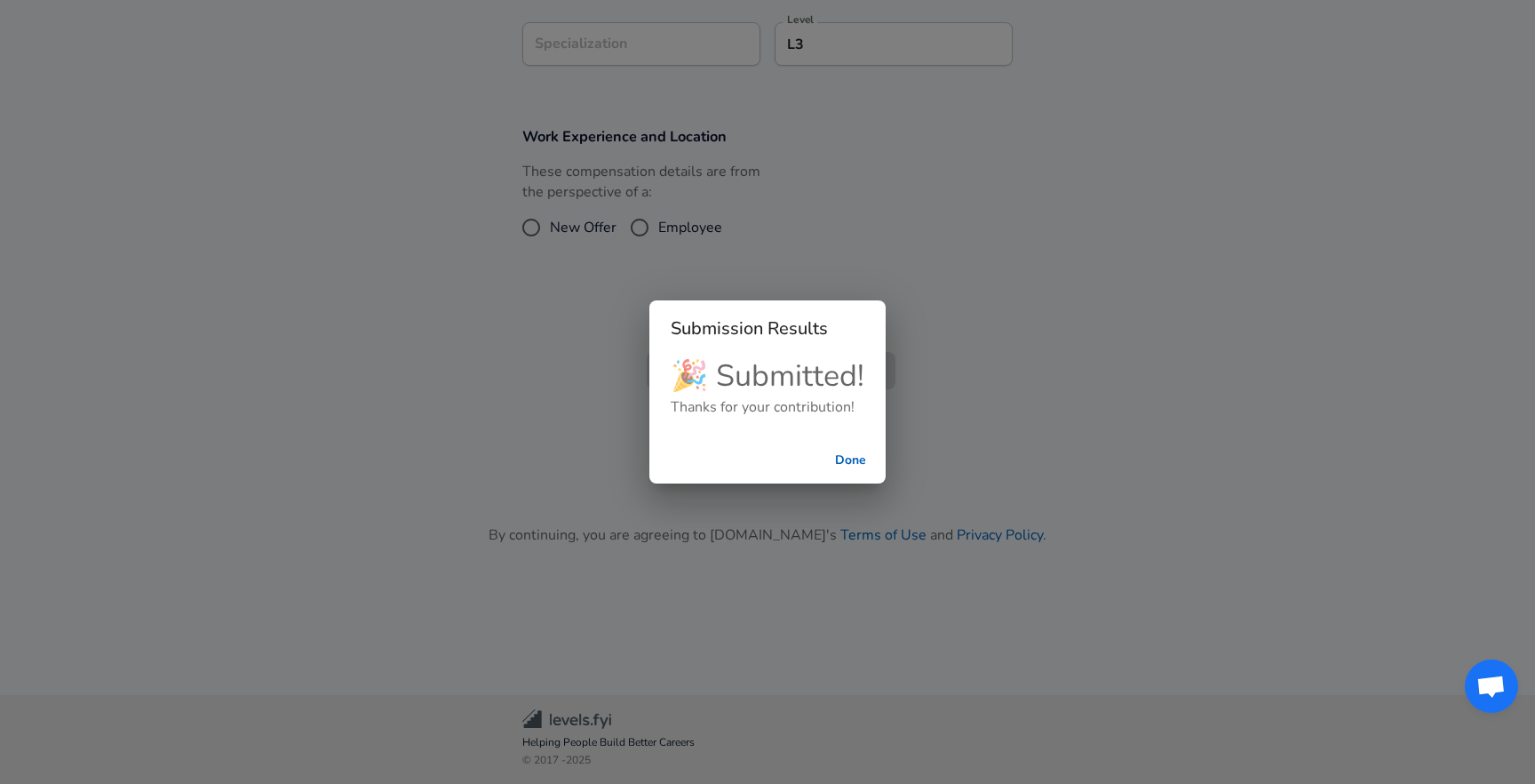
scroll to position [571, 0]
